Goal: Browse casually: Explore the website without a specific task or goal

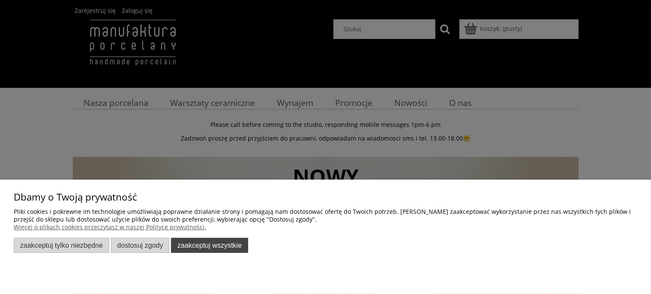
click at [205, 250] on button "Zaakceptuj wszystkie" at bounding box center [209, 245] width 77 height 15
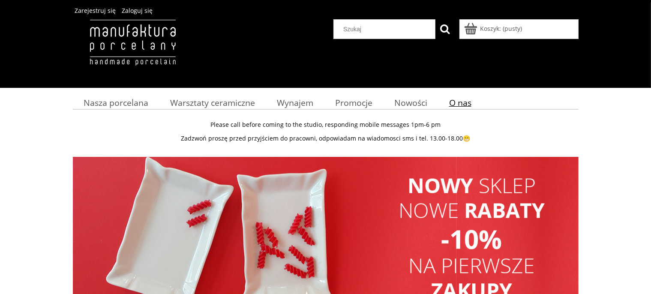
click at [465, 101] on span "O nas" at bounding box center [460, 103] width 22 height 12
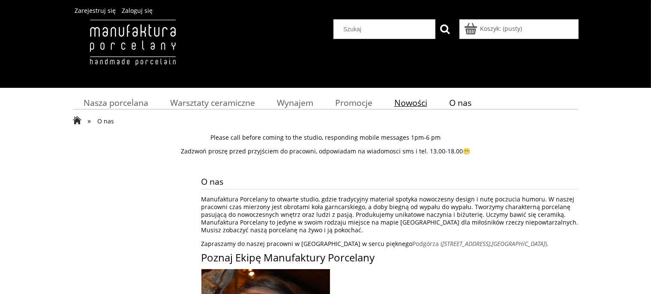
click at [410, 102] on span "Nowości" at bounding box center [410, 103] width 33 height 12
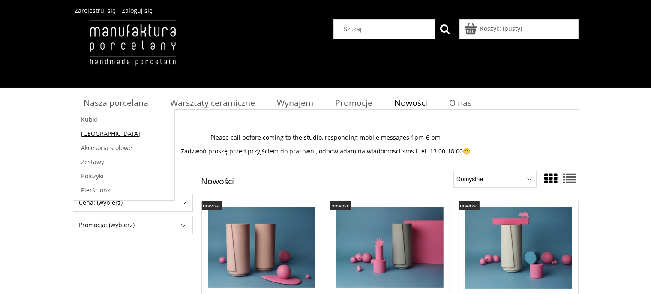
click at [97, 133] on span "[GEOGRAPHIC_DATA]" at bounding box center [110, 133] width 59 height 8
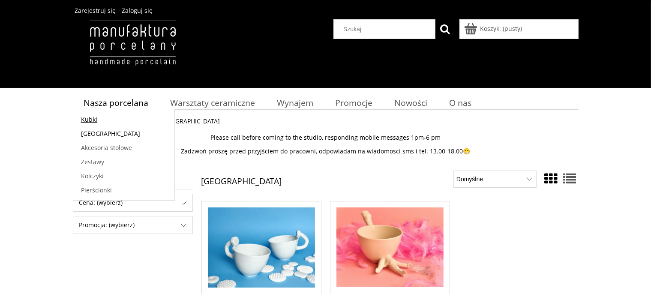
click at [95, 121] on span "Kubki" at bounding box center [89, 119] width 16 height 8
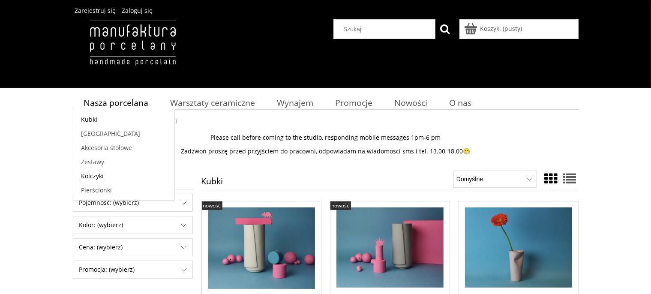
click at [99, 177] on span "Kolczyki" at bounding box center [92, 176] width 23 height 8
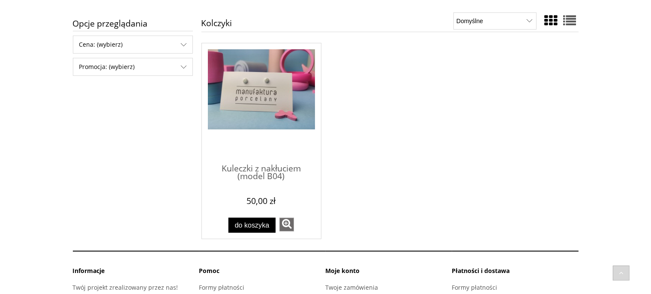
scroll to position [181, 0]
